Goal: Transaction & Acquisition: Obtain resource

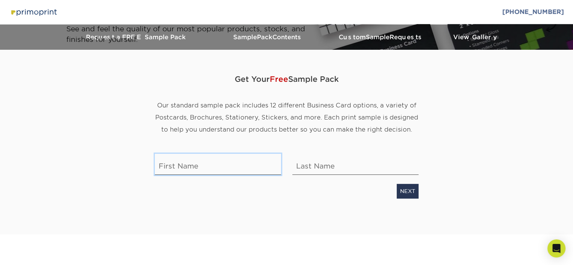
click at [208, 164] on input "text" at bounding box center [218, 164] width 126 height 21
type input "Mariajose"
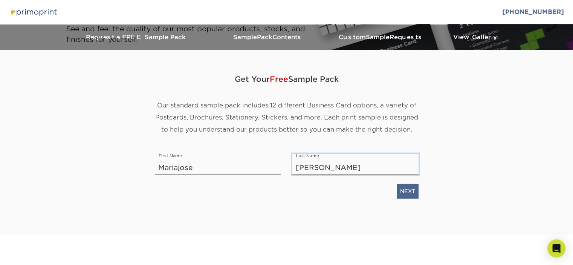
type input "Figueroa"
click at [411, 196] on link "NEXT" at bounding box center [407, 191] width 22 height 14
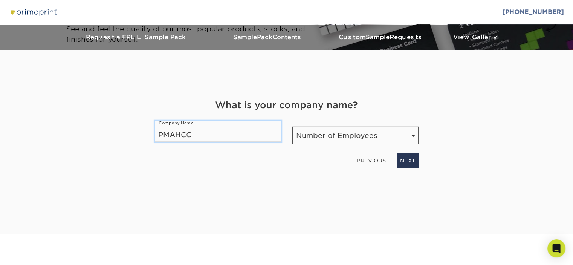
type input "PMAHCC"
click at [350, 135] on select "Number of Employees Self-employed 1-10 employees 11-50 employees 51-200 employe…" at bounding box center [355, 136] width 126 height 18
select select "1-10"
click at [292, 127] on select "Number of Employees Self-employed 1-10 employees 11-50 employees 51-200 employe…" at bounding box center [355, 136] width 126 height 18
click at [406, 160] on link "NEXT" at bounding box center [407, 160] width 22 height 14
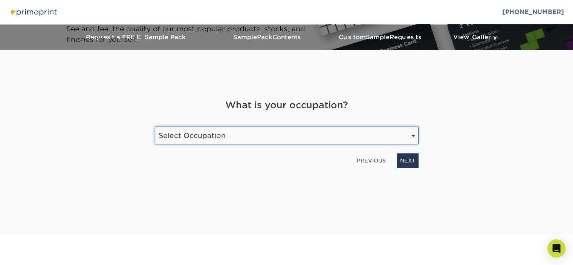
click at [235, 137] on select "Select Occupation Agency Automotive Blogger Cleaning Services Construction Educ…" at bounding box center [287, 136] width 264 height 18
select select "Etsy Shop Owner"
click at [155, 127] on select "Select Occupation Agency Automotive Blogger Cleaning Services Construction Educ…" at bounding box center [287, 136] width 264 height 18
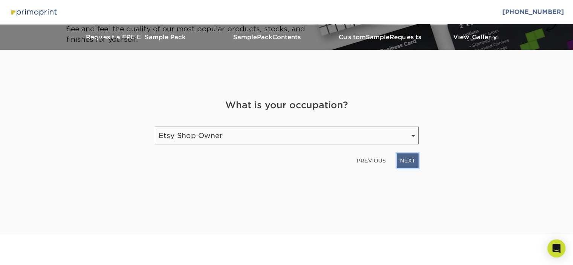
click at [412, 155] on link "NEXT" at bounding box center [407, 160] width 22 height 14
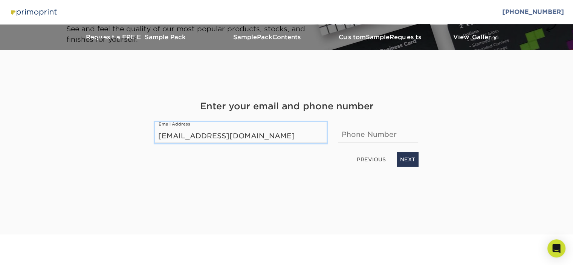
type input "providedcontent@gmail.com"
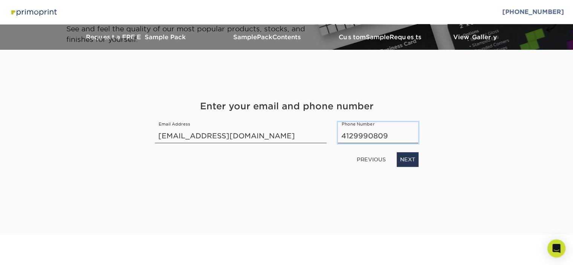
type input "4129990809"
click at [418, 157] on div "PREVIOUS NEXT" at bounding box center [286, 157] width 275 height 17
click at [410, 161] on link "NEXT" at bounding box center [407, 159] width 22 height 14
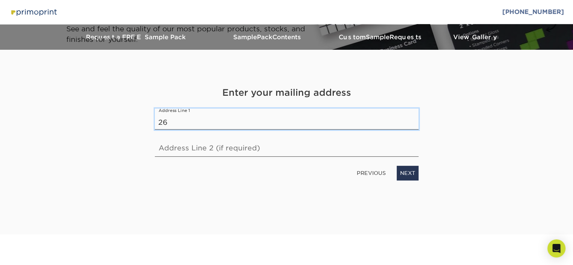
type input "2"
type input "3672 Spicer Dr"
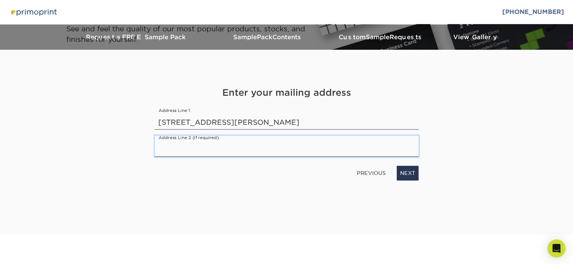
click at [354, 148] on input "text" at bounding box center [287, 146] width 264 height 21
type input "Gibsonia, PA 15044"
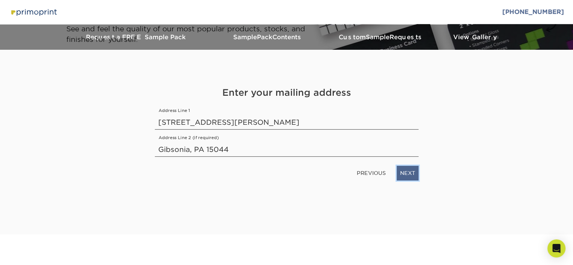
click at [404, 170] on link "NEXT" at bounding box center [407, 173] width 22 height 14
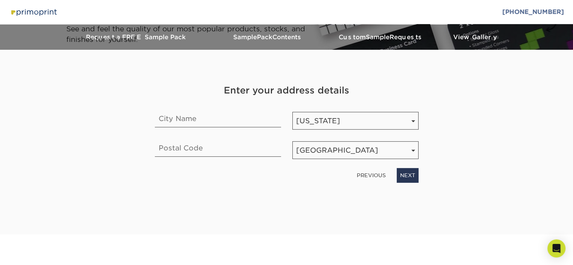
click at [370, 177] on link "PREVIOUS" at bounding box center [371, 175] width 35 height 12
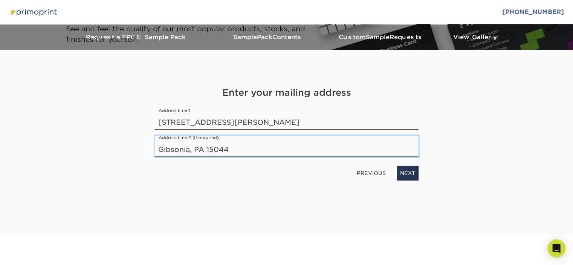
drag, startPoint x: 268, startPoint y: 151, endPoint x: 140, endPoint y: 163, distance: 129.0
click at [140, 163] on div "Get Your Free Sample Pack Our standard sample pack includes 12 different Busine…" at bounding box center [286, 142] width 441 height 184
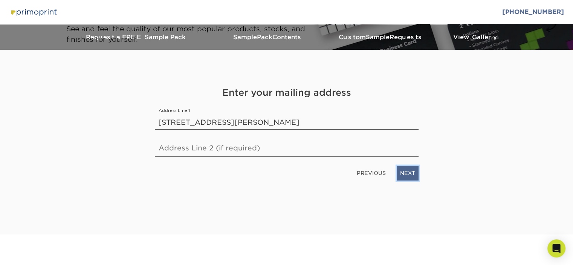
click at [413, 171] on link "NEXT" at bounding box center [407, 173] width 22 height 14
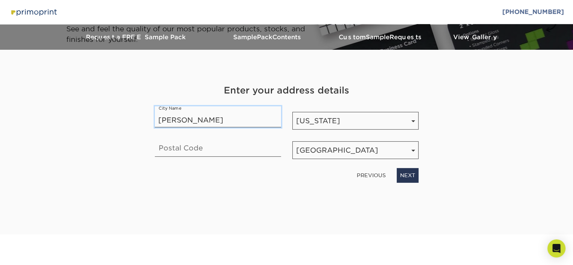
type input "Gibsonia"
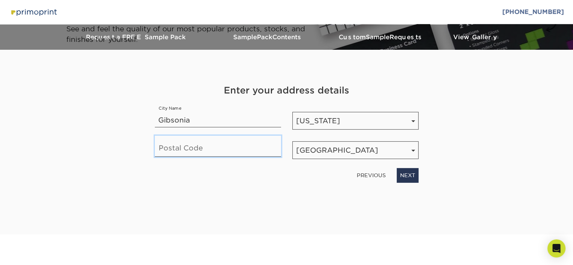
type input "15044"
click at [411, 179] on link "NEXT" at bounding box center [407, 175] width 22 height 14
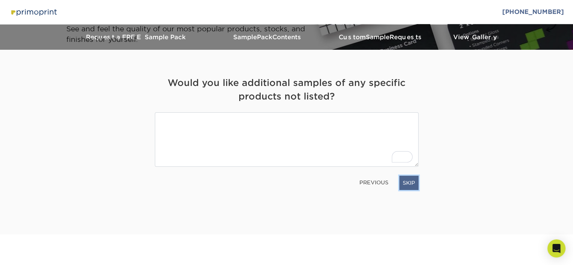
click at [411, 182] on link "SKIP" at bounding box center [408, 182] width 19 height 14
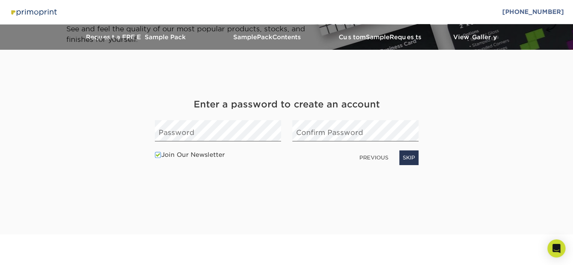
click at [373, 158] on link "PREVIOUS" at bounding box center [373, 157] width 35 height 12
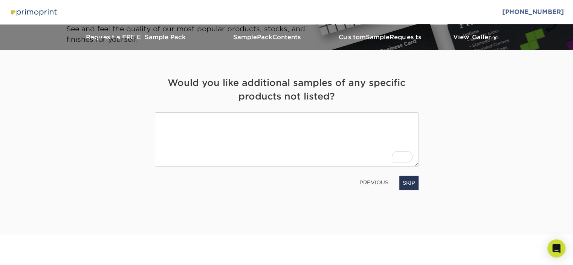
click at [271, 38] on p "See and feel the quality of our most popular products, stocks, and finishes for…" at bounding box center [195, 34] width 258 height 21
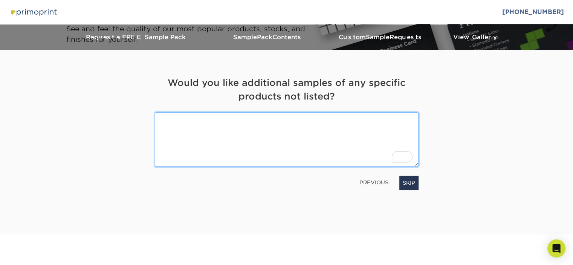
click at [300, 127] on textarea "To enrich screen reader interactions, please activate Accessibility in Grammarl…" at bounding box center [287, 139] width 264 height 54
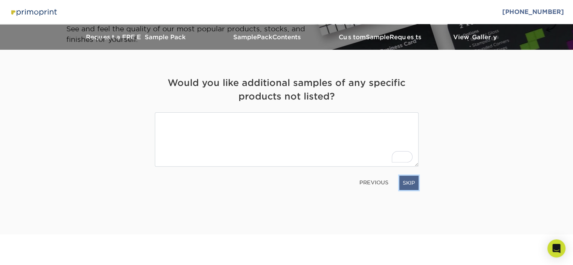
click at [403, 182] on link "SKIP" at bounding box center [408, 182] width 19 height 14
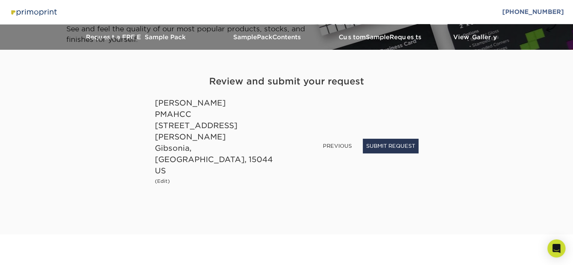
click at [333, 152] on link "PREVIOUS" at bounding box center [337, 146] width 35 height 12
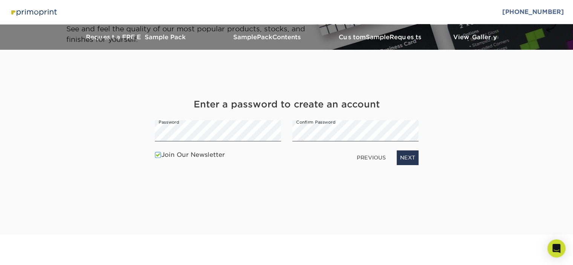
click at [166, 156] on label "Join Our Newsletter" at bounding box center [190, 154] width 70 height 9
click at [0, 0] on input "Join Our Newsletter" at bounding box center [0, 0] width 0 height 0
click at [411, 159] on link "NEXT" at bounding box center [407, 157] width 22 height 14
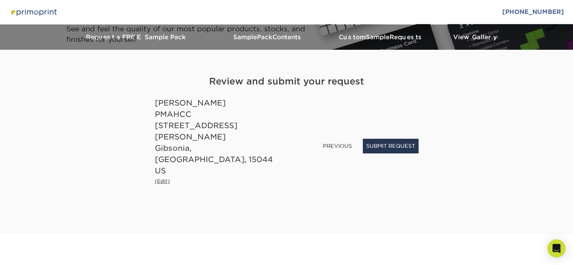
click at [164, 178] on small "(Edit)" at bounding box center [162, 181] width 15 height 6
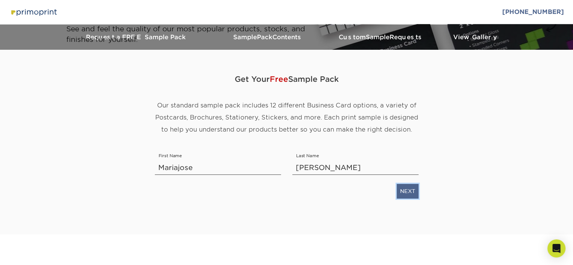
click at [401, 189] on link "NEXT" at bounding box center [407, 191] width 22 height 14
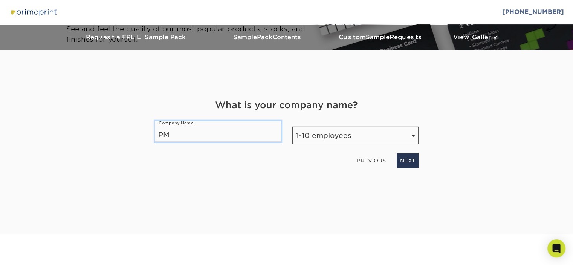
type input "P"
click at [409, 159] on link "NEXT" at bounding box center [407, 160] width 22 height 14
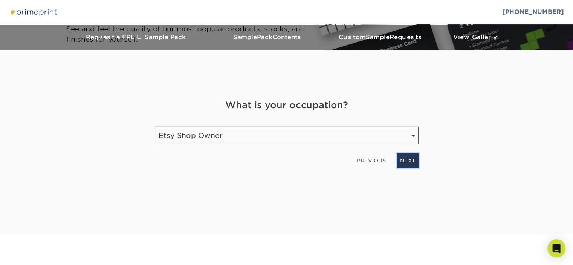
click at [409, 159] on link "NEXT" at bounding box center [407, 160] width 22 height 14
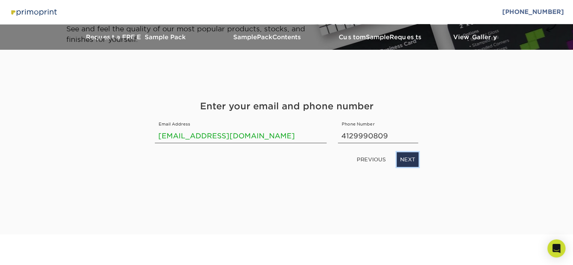
click at [409, 159] on link "NEXT" at bounding box center [407, 159] width 22 height 14
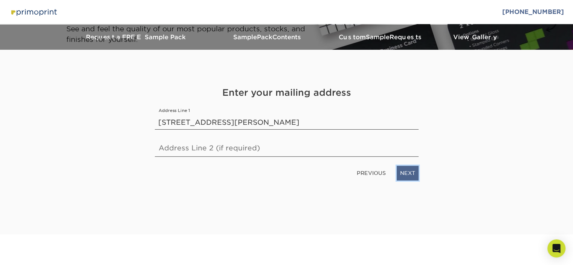
click at [410, 175] on link "NEXT" at bounding box center [407, 173] width 22 height 14
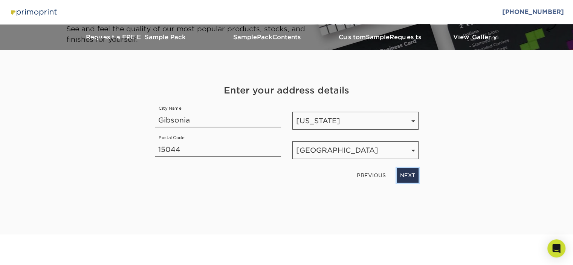
click at [410, 175] on link "NEXT" at bounding box center [407, 175] width 22 height 14
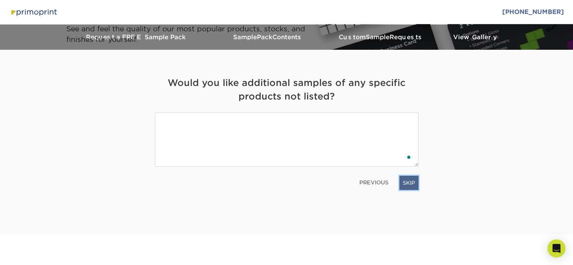
click at [410, 180] on link "SKIP" at bounding box center [408, 182] width 19 height 14
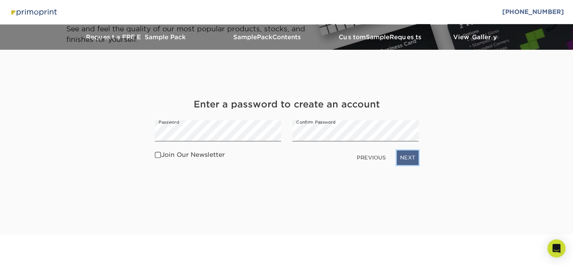
click at [407, 155] on link "NEXT" at bounding box center [407, 157] width 22 height 14
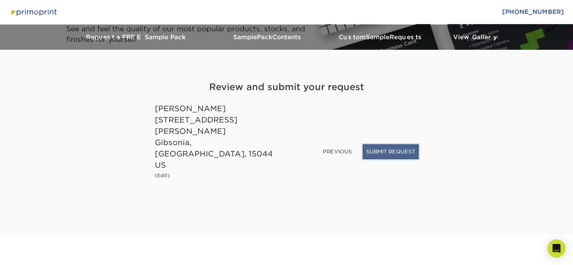
click at [405, 159] on button "SUBMIT REQUEST" at bounding box center [391, 151] width 56 height 14
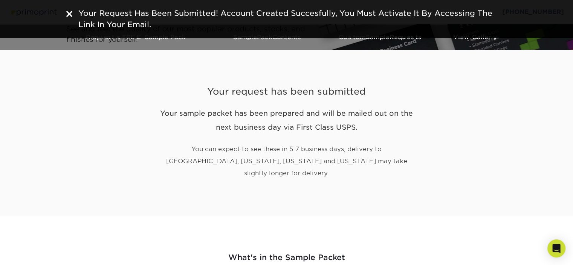
click at [192, 111] on h2 "Your sample packet has been prepared and will be mailed out on the next busines…" at bounding box center [287, 120] width 264 height 28
